Goal: Task Accomplishment & Management: Manage account settings

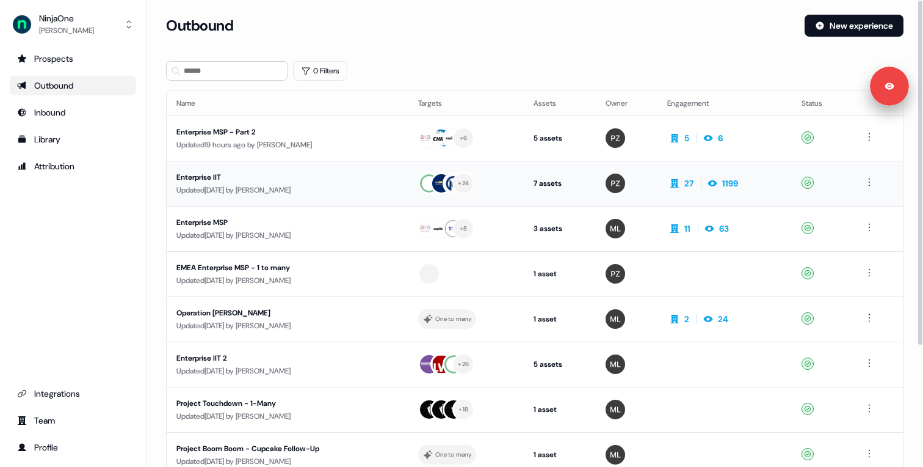
click at [278, 189] on div "Updated 1 day ago by Megan Lee" at bounding box center [287, 190] width 222 height 12
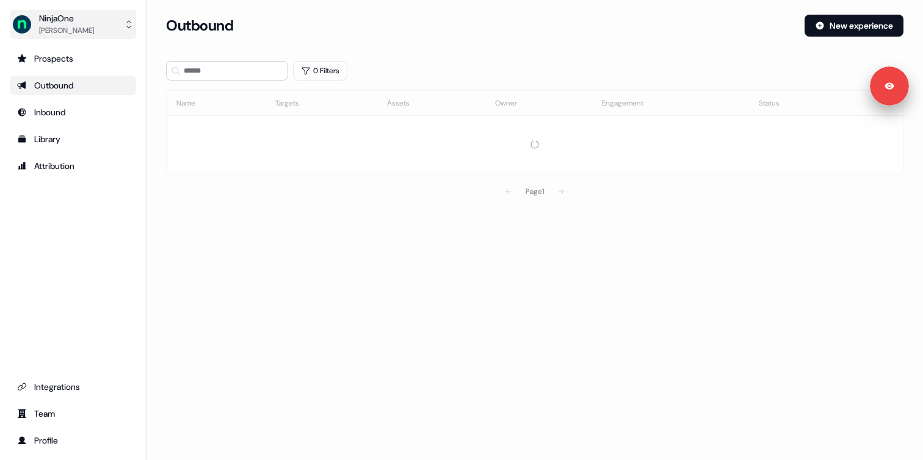
click at [86, 32] on button "NinjaOne [PERSON_NAME]" at bounding box center [73, 24] width 126 height 29
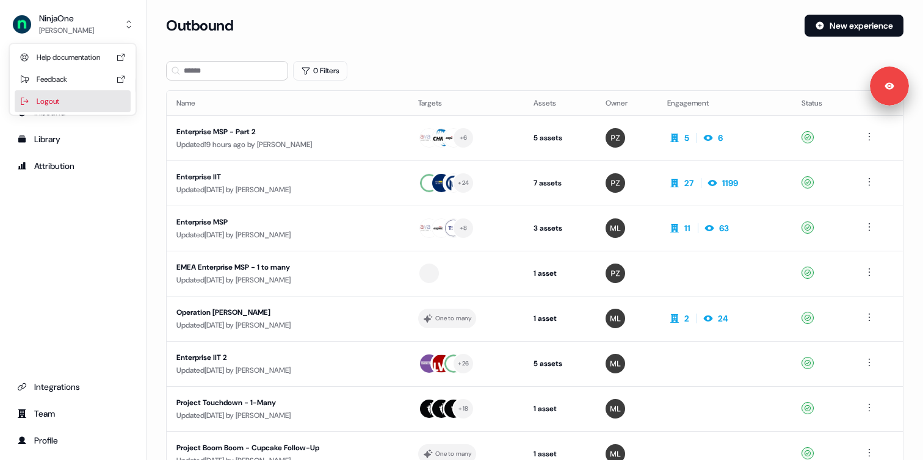
click at [56, 104] on div "Logout" at bounding box center [73, 101] width 116 height 22
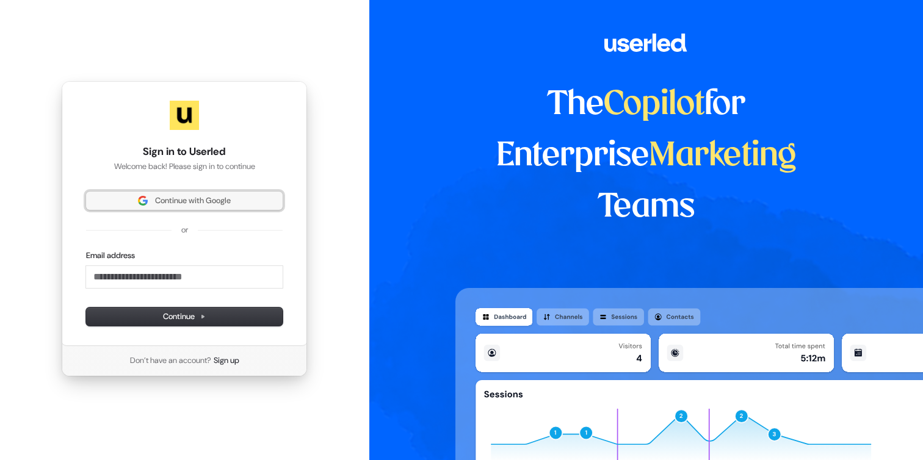
click at [167, 202] on span "Continue with Google" at bounding box center [193, 200] width 76 height 11
